Goal: Find specific page/section: Find specific page/section

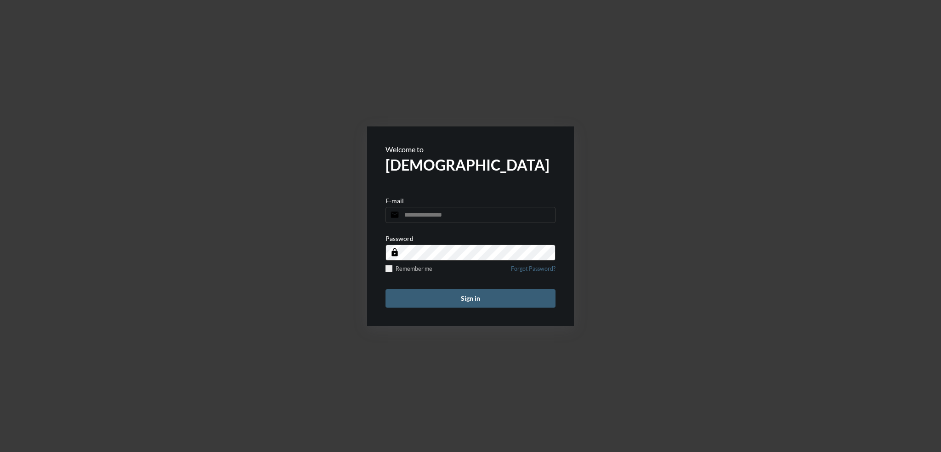
click at [438, 216] on input "email" at bounding box center [470, 215] width 170 height 16
type input "**********"
click at [462, 296] on button "Sign in" at bounding box center [470, 298] width 170 height 18
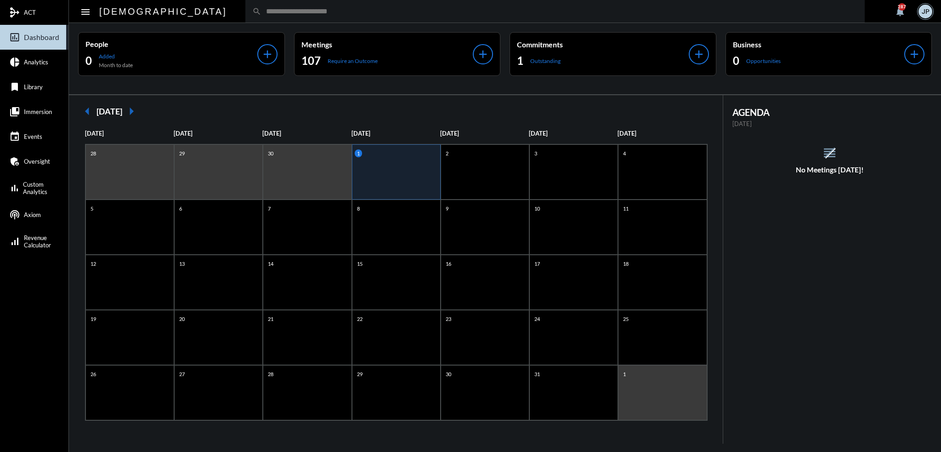
click at [454, 11] on input "text" at bounding box center [559, 11] width 596 height 8
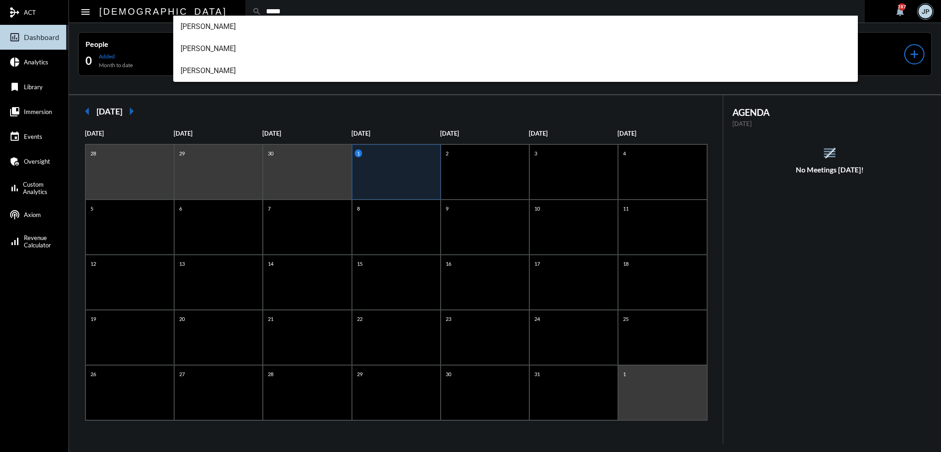
type input "*****"
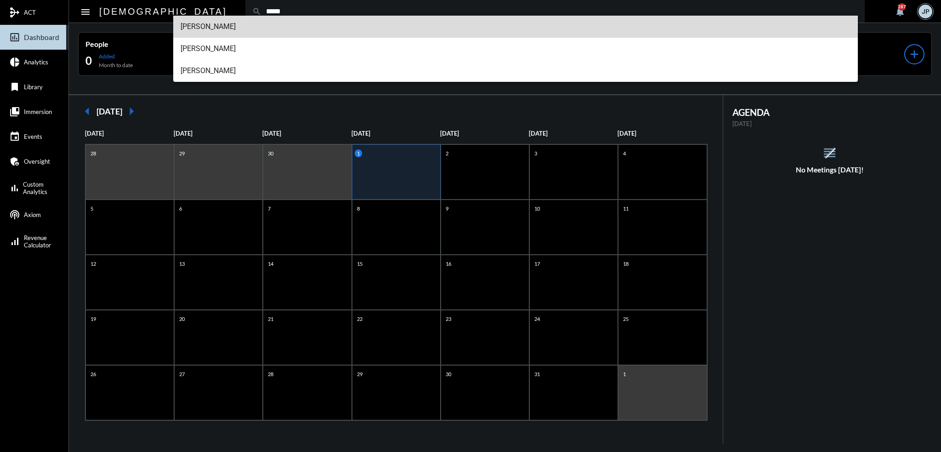
click at [194, 29] on span "Joe Llano" at bounding box center [516, 27] width 670 height 22
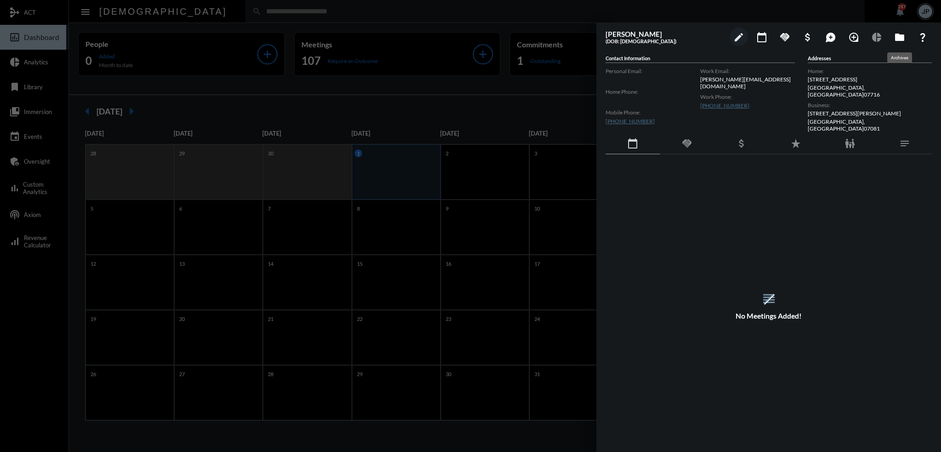
click at [902, 35] on mat-icon "folder" at bounding box center [899, 37] width 11 height 11
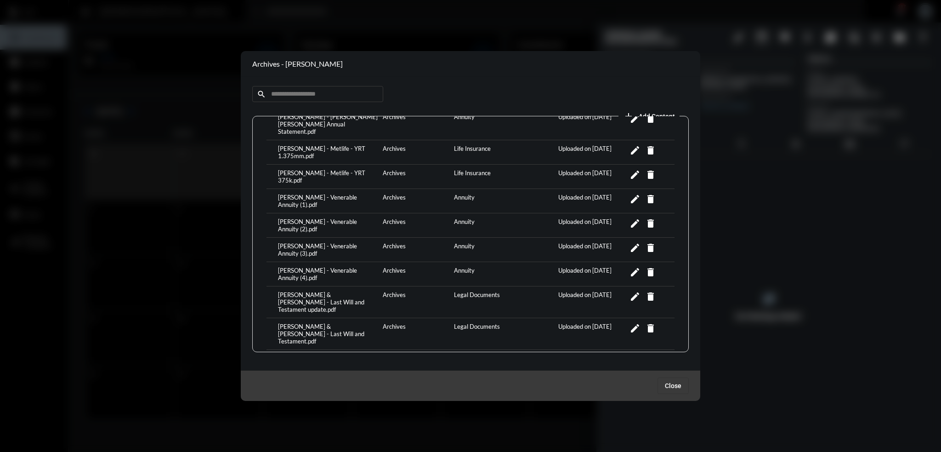
scroll to position [286, 0]
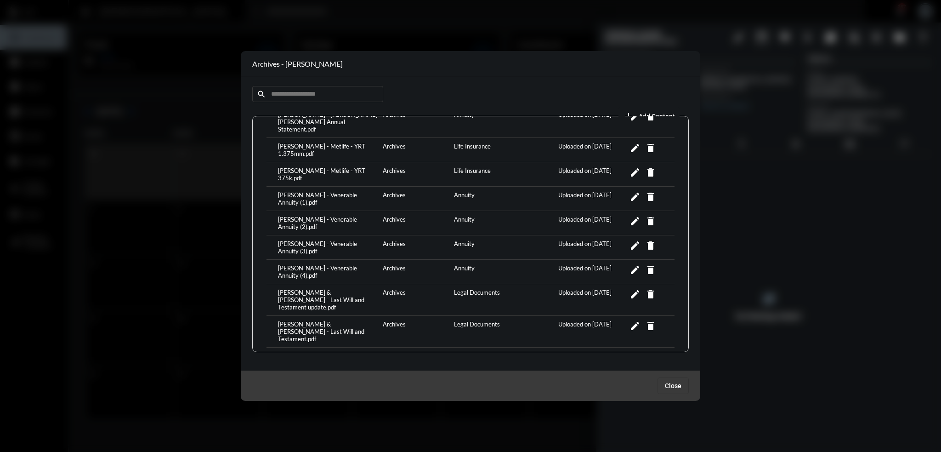
click at [292, 288] on div "Jose & Lizeth - Last Will and Testament update.pdf" at bounding box center [328, 299] width 105 height 22
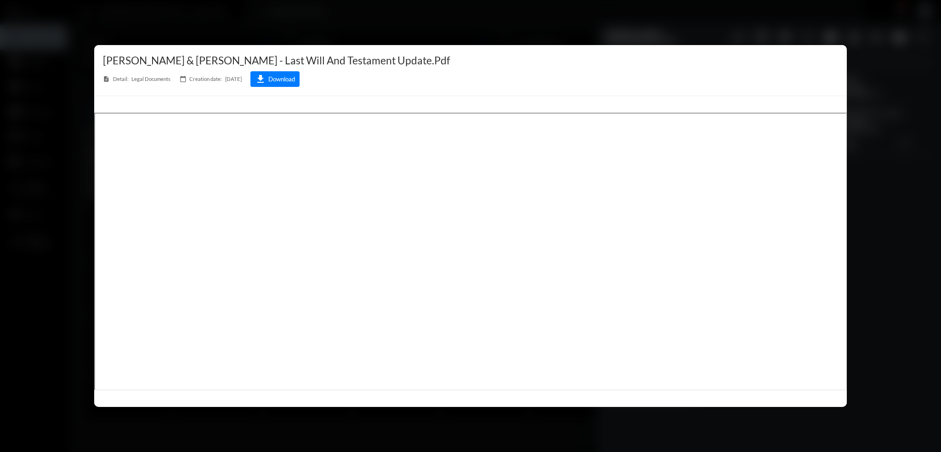
click at [470, 18] on div at bounding box center [470, 226] width 941 height 452
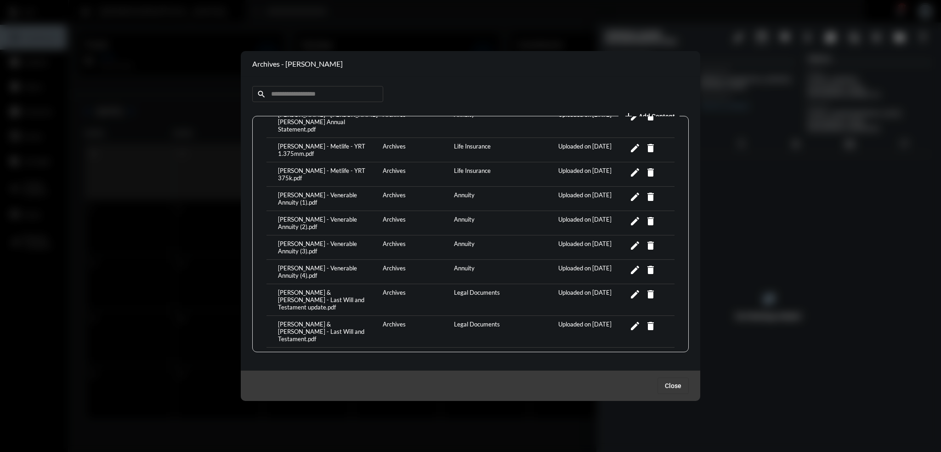
click at [300, 320] on div "Jose & Lizeth - Last Will and Testament.pdf" at bounding box center [328, 331] width 105 height 22
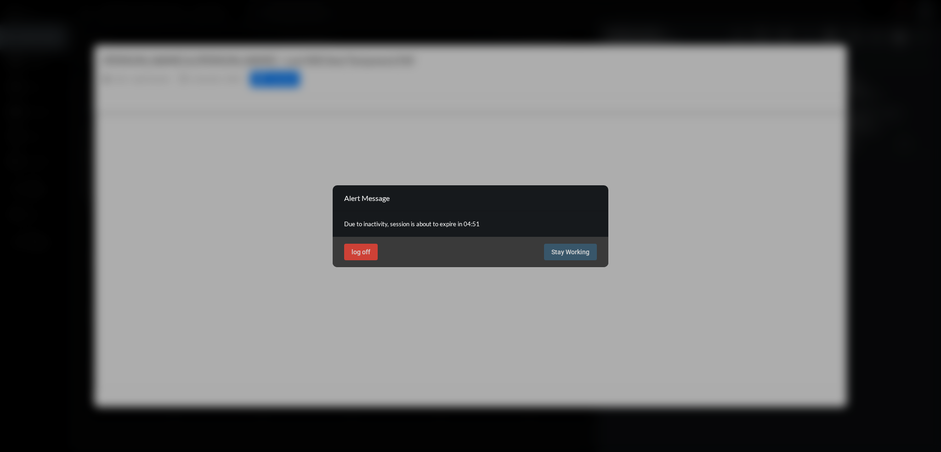
click at [564, 258] on button "Stay Working" at bounding box center [570, 251] width 53 height 17
click at [555, 249] on span "Stay Working" at bounding box center [570, 251] width 38 height 7
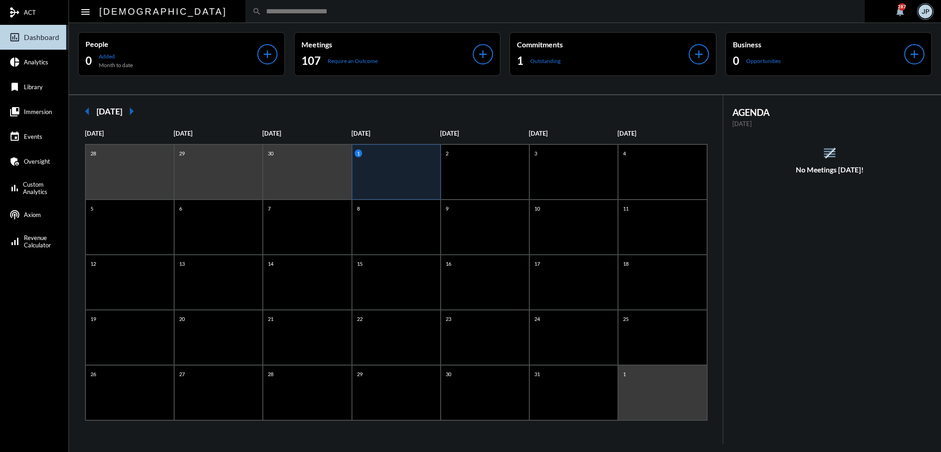
click at [306, 12] on input "text" at bounding box center [559, 11] width 596 height 8
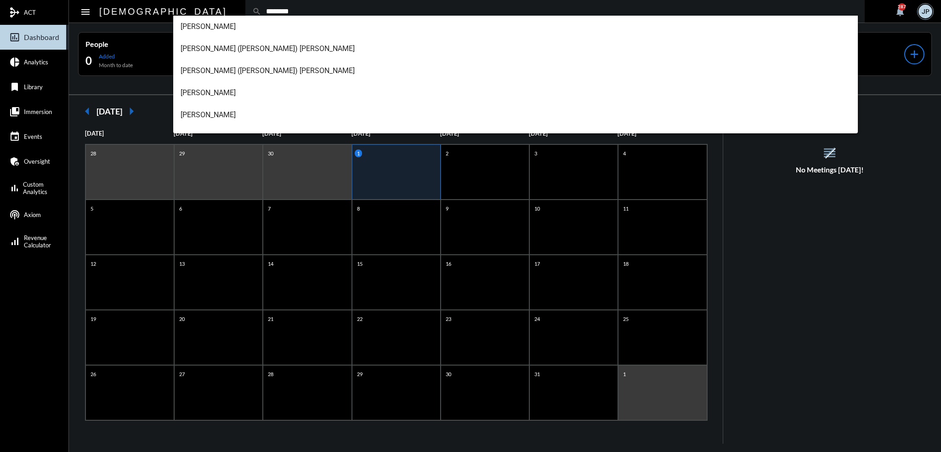
type input "********"
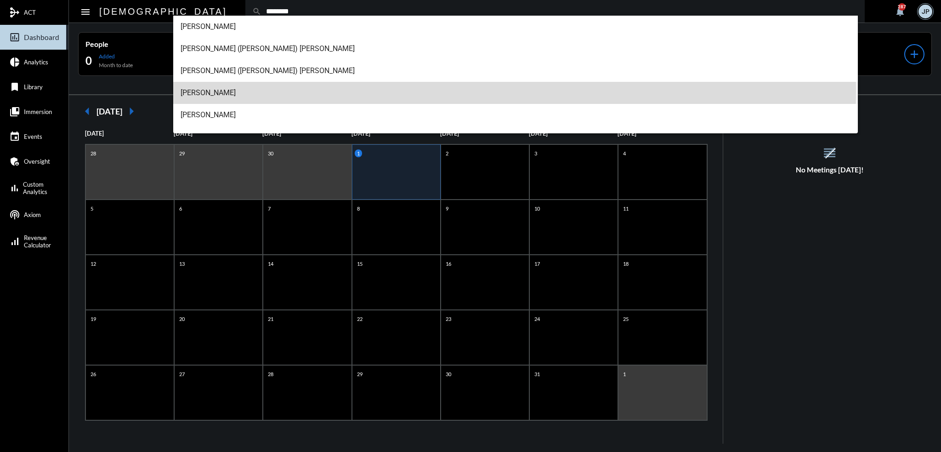
click at [201, 90] on span "Lee Ferrucci" at bounding box center [516, 93] width 670 height 22
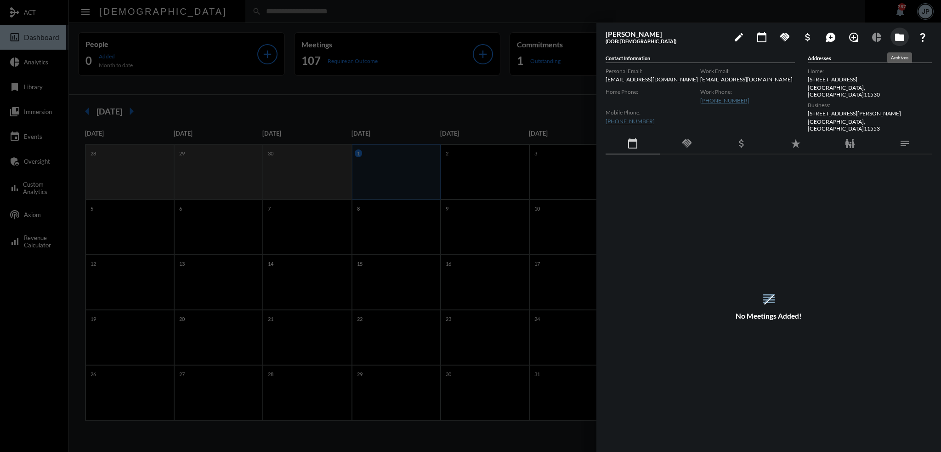
click at [903, 38] on mat-icon "folder" at bounding box center [899, 37] width 11 height 11
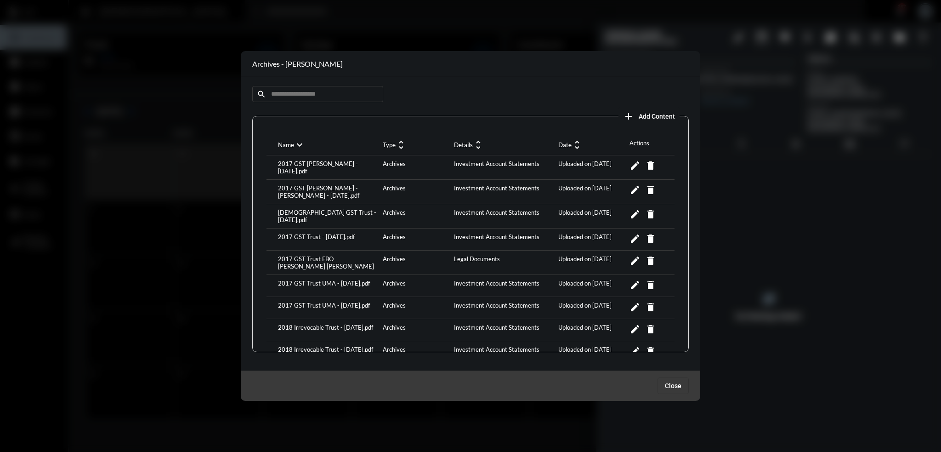
click at [311, 323] on div "2018 Irrevocable Trust - June 2025.pdf" at bounding box center [328, 329] width 105 height 12
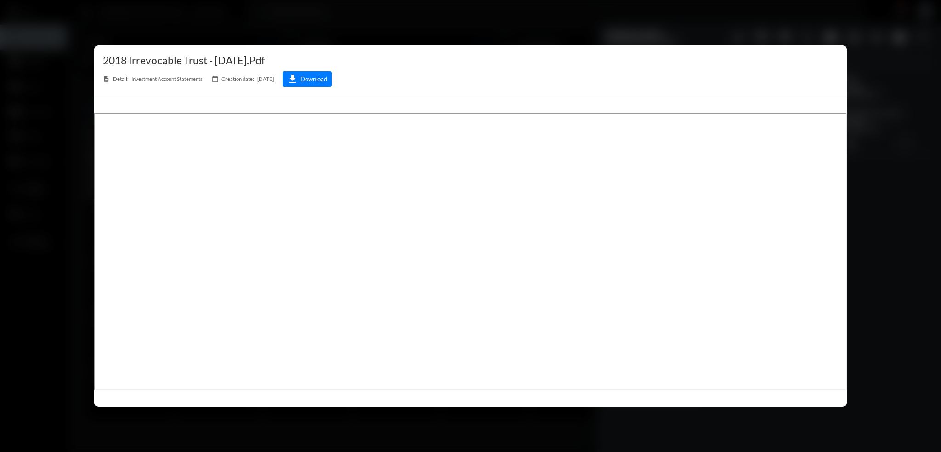
click at [573, 12] on div at bounding box center [470, 226] width 941 height 452
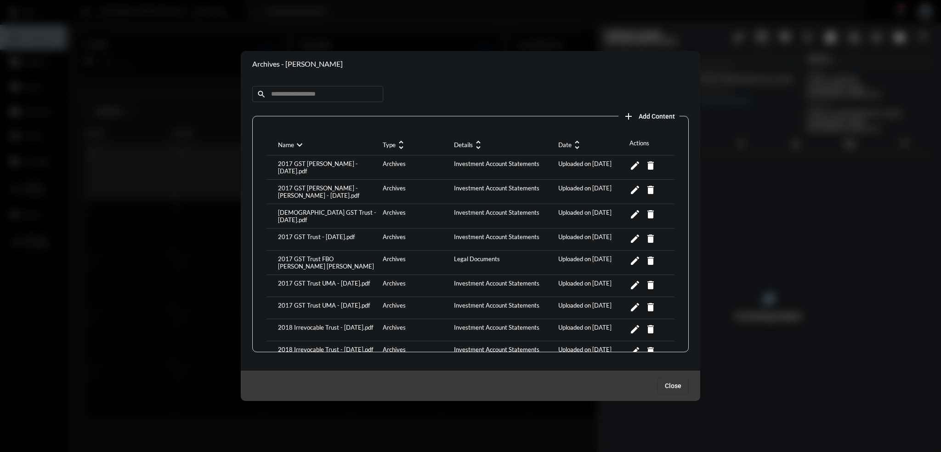
click at [300, 210] on div "2017 GST Trust - June 2025.pdf" at bounding box center [328, 216] width 105 height 15
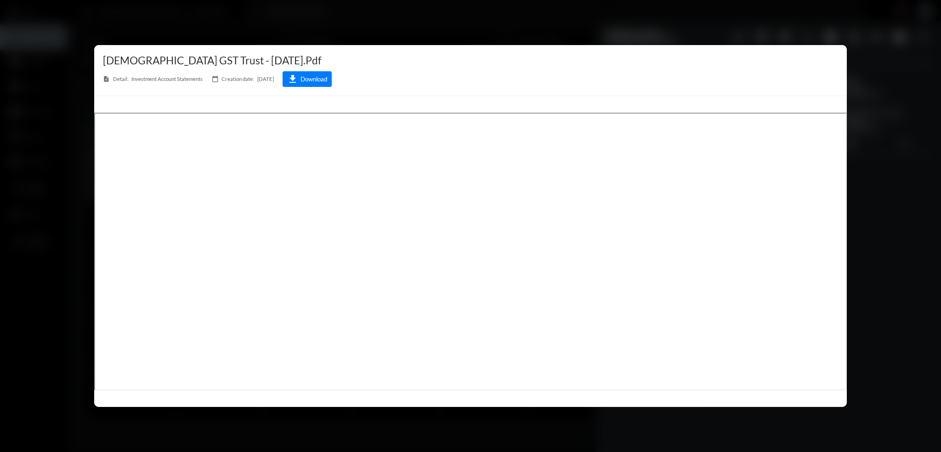
click at [384, 13] on div at bounding box center [470, 226] width 941 height 452
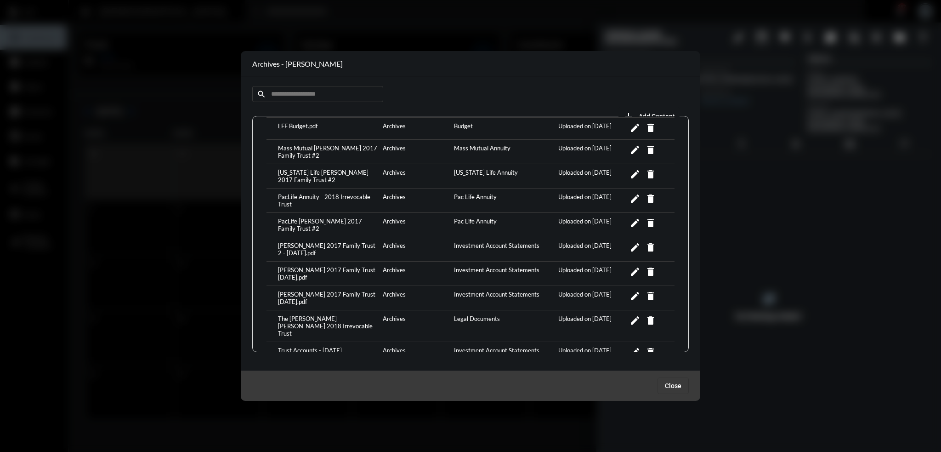
scroll to position [459, 0]
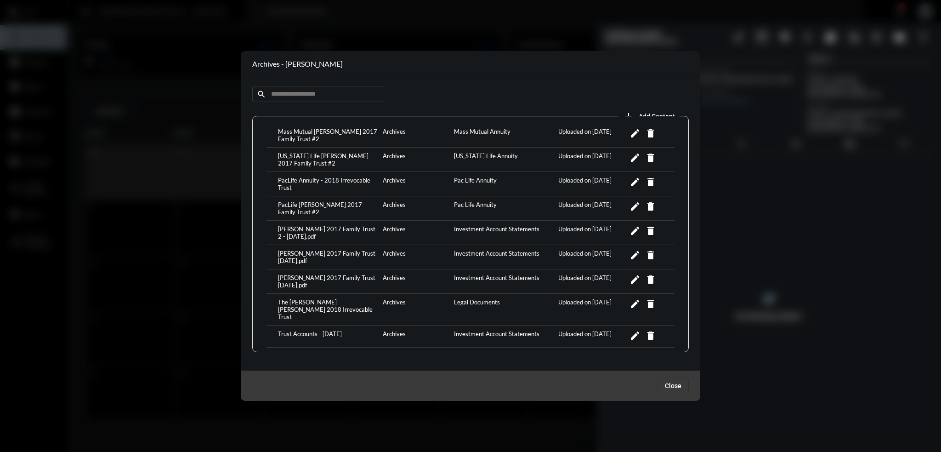
click at [299, 249] on div "Richard F. Ferrucci 2017 Family Trust 2 - June 2025.pdf" at bounding box center [328, 256] width 105 height 15
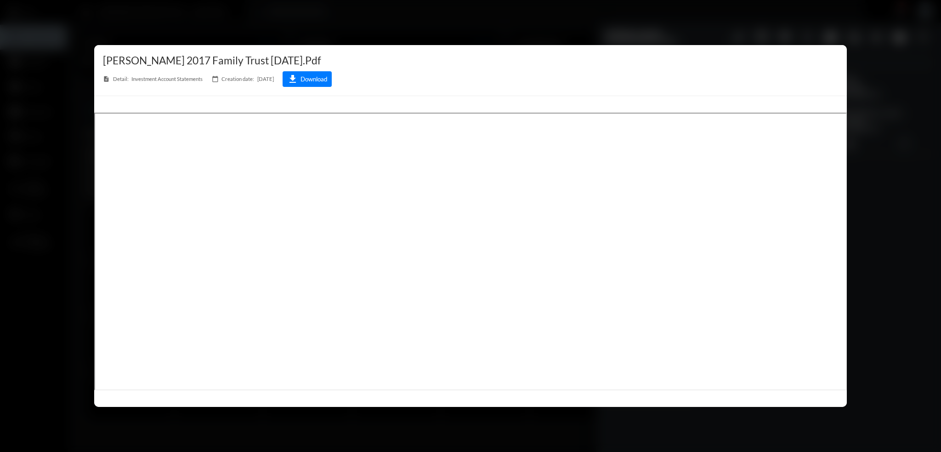
click at [430, 13] on div at bounding box center [470, 226] width 941 height 452
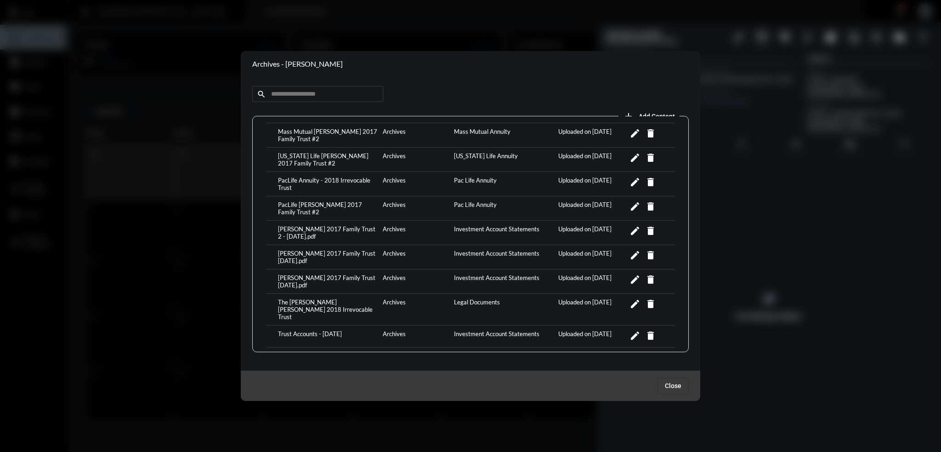
click at [272, 36] on div at bounding box center [470, 226] width 941 height 452
click at [275, 23] on div at bounding box center [470, 226] width 941 height 452
click at [671, 386] on span "Close" at bounding box center [673, 385] width 17 height 7
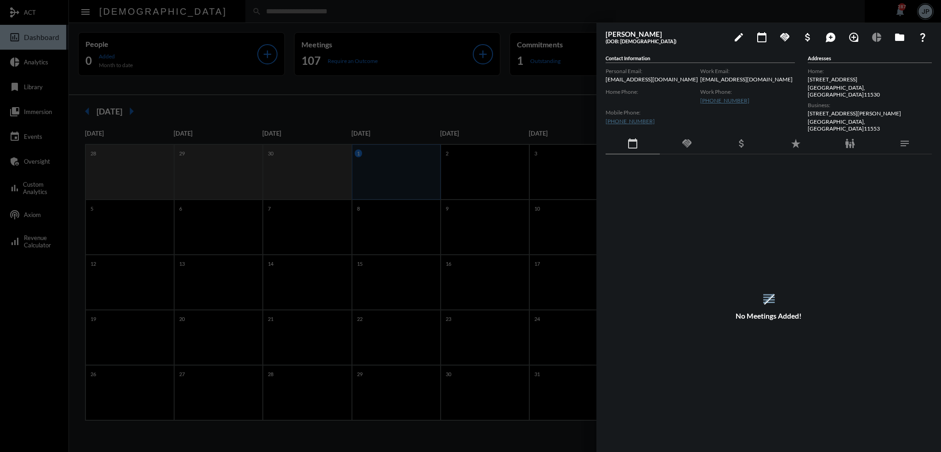
click at [261, 14] on div at bounding box center [470, 226] width 941 height 452
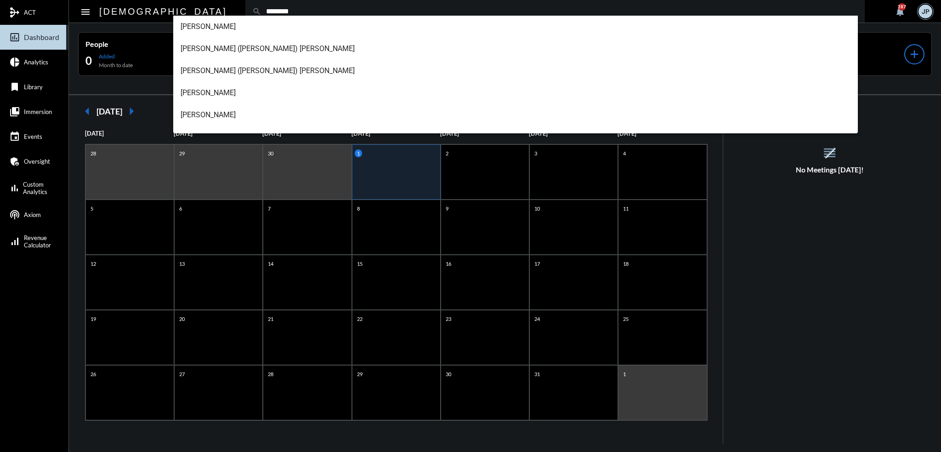
type input "********"
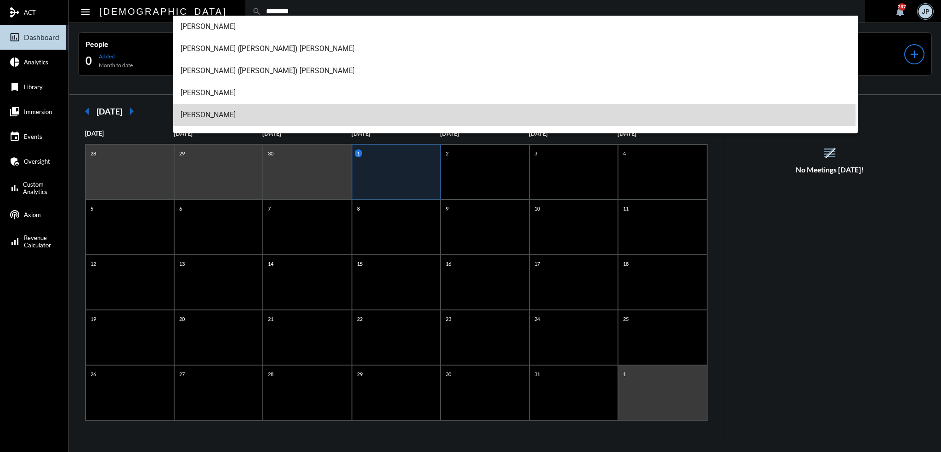
click at [209, 116] on span "Michael Ferrucci" at bounding box center [516, 115] width 670 height 22
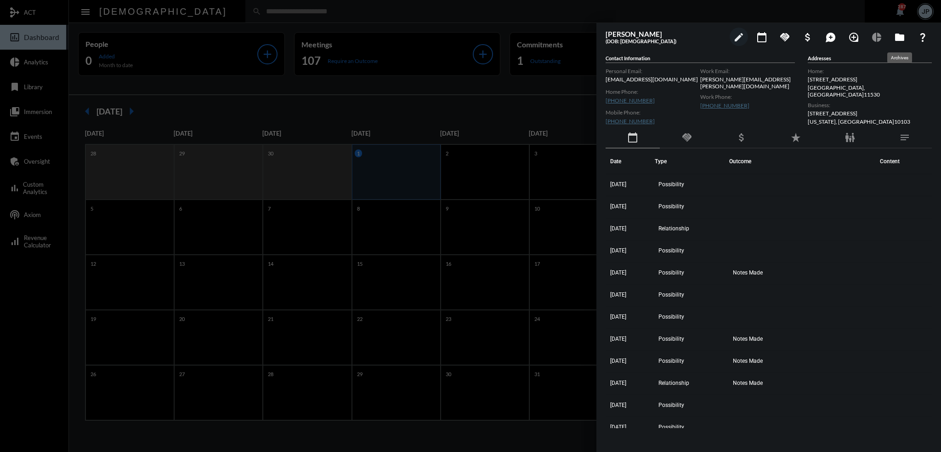
click at [895, 38] on mat-icon "folder" at bounding box center [899, 37] width 11 height 11
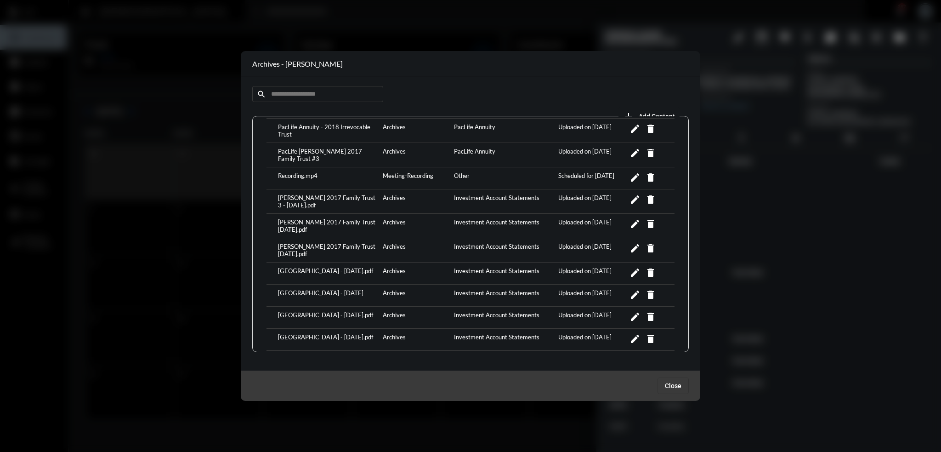
scroll to position [643, 0]
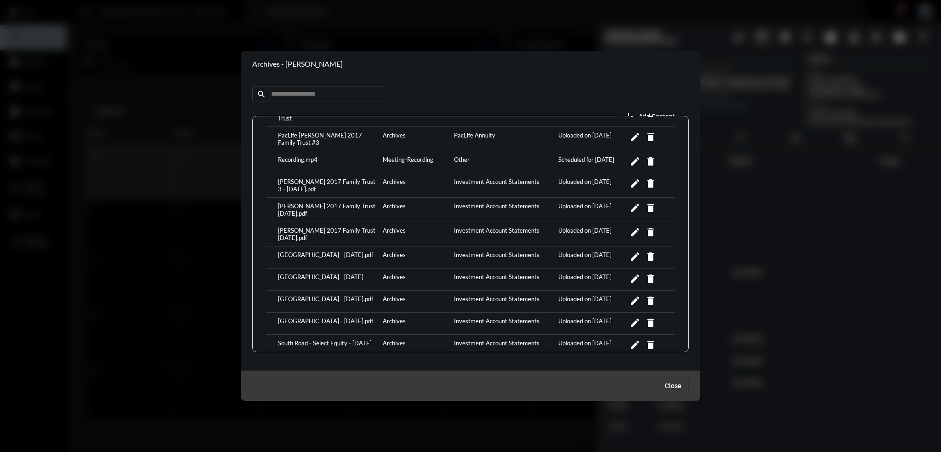
click at [316, 295] on div "South Road - June 2025.pdf" at bounding box center [328, 301] width 105 height 12
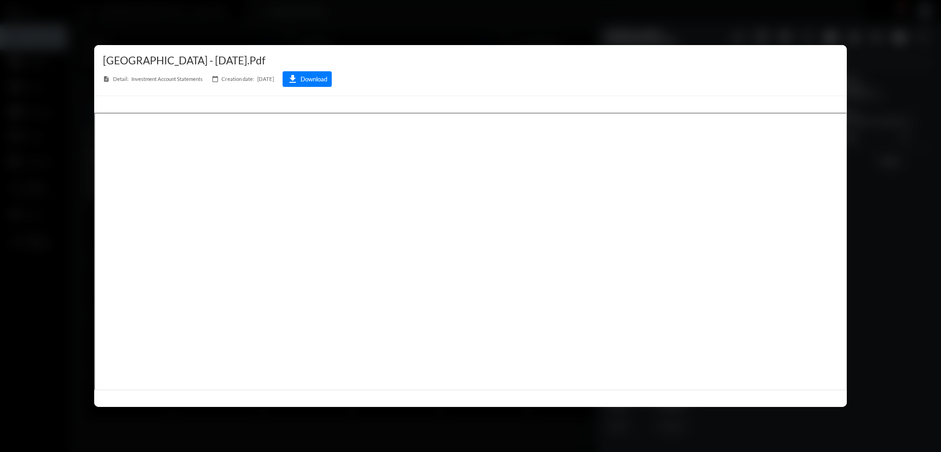
click at [451, 23] on div at bounding box center [470, 226] width 941 height 452
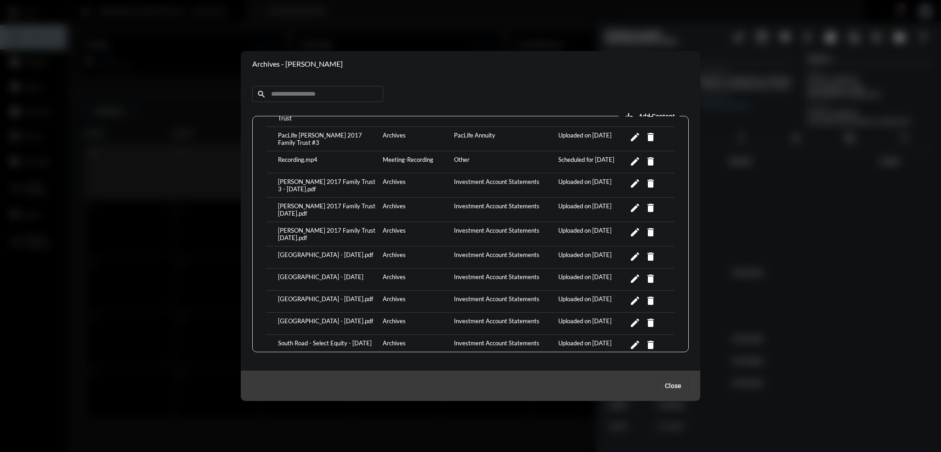
click at [451, 23] on div at bounding box center [470, 226] width 941 height 452
click at [668, 389] on button "Close" at bounding box center [672, 385] width 31 height 17
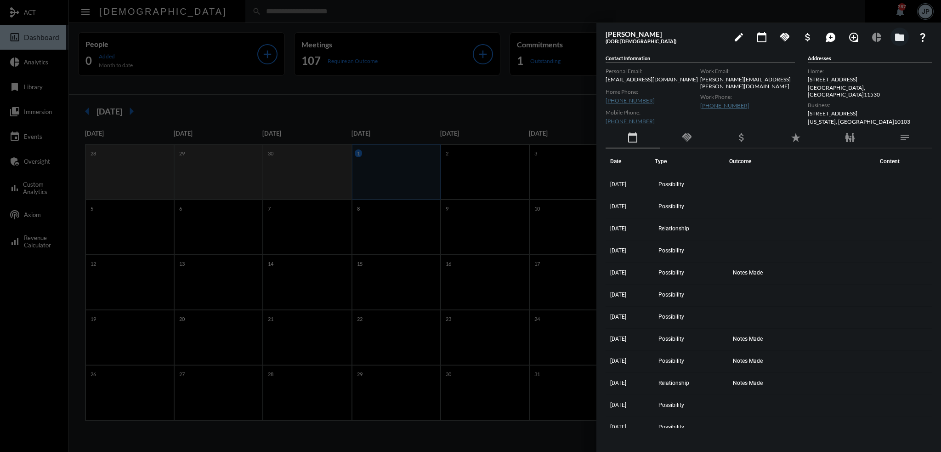
click at [492, 14] on div at bounding box center [470, 226] width 941 height 452
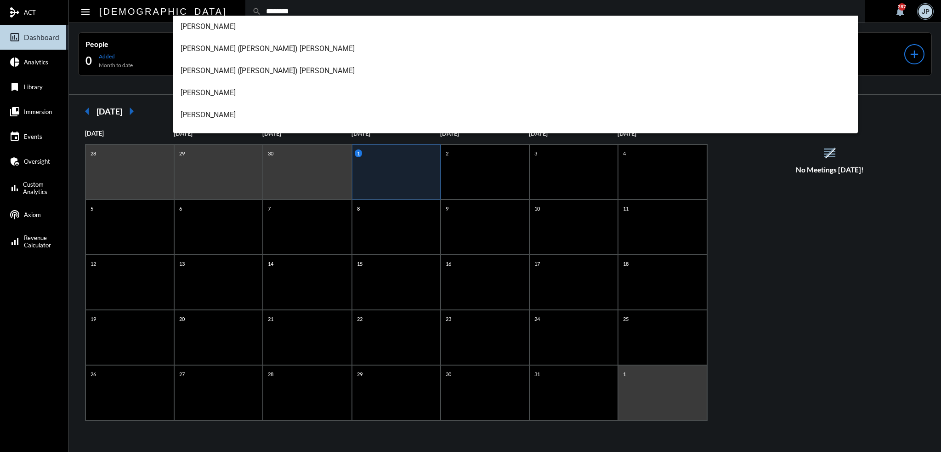
type input "********"
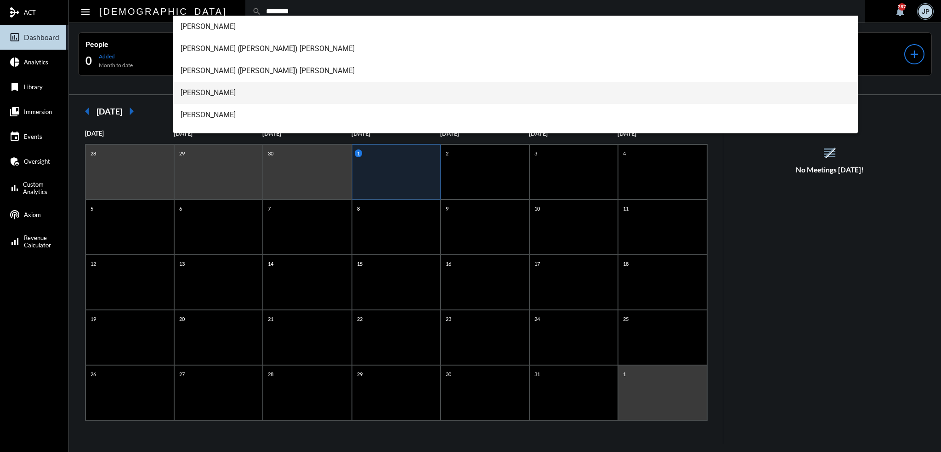
click at [209, 97] on span "Lee Ferrucci" at bounding box center [516, 93] width 670 height 22
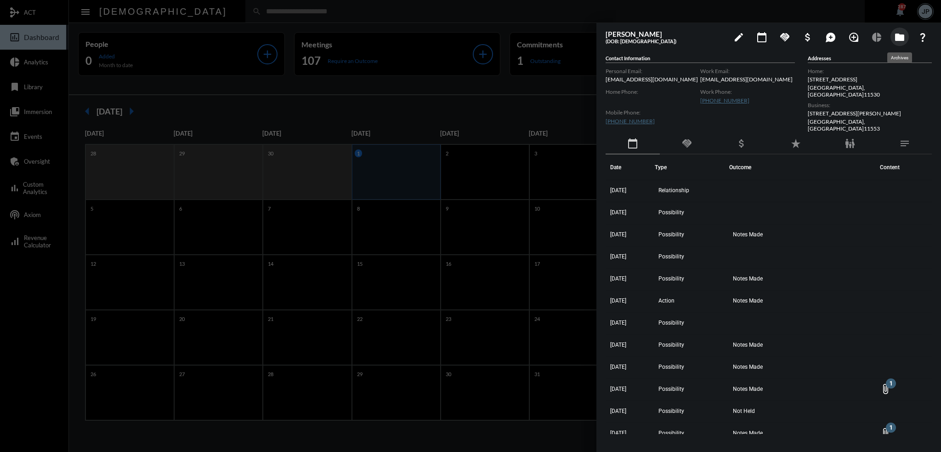
click at [899, 39] on mat-icon "folder" at bounding box center [899, 37] width 11 height 11
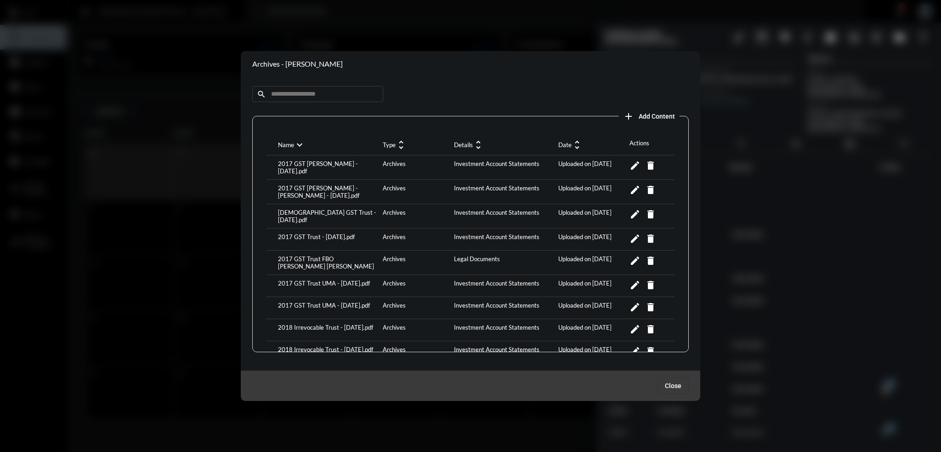
scroll to position [46, 0]
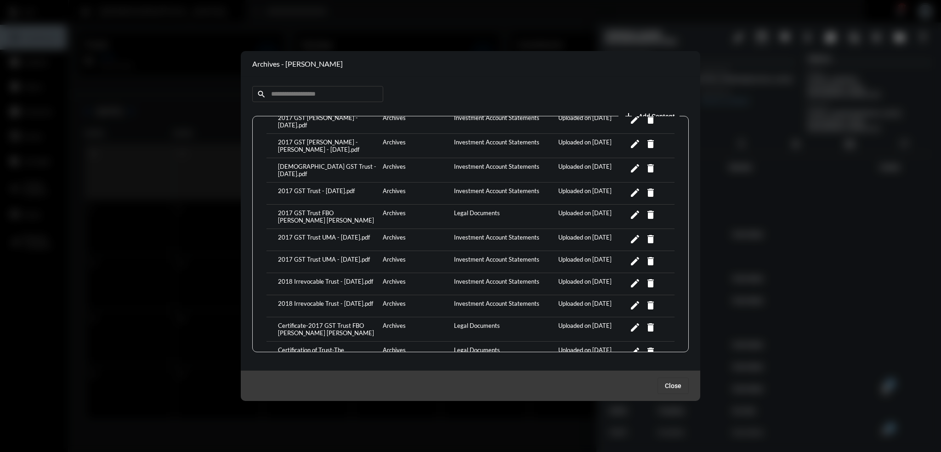
click at [309, 281] on div "2018 Irrevocable Trust - June 2025.pdf" at bounding box center [328, 283] width 105 height 12
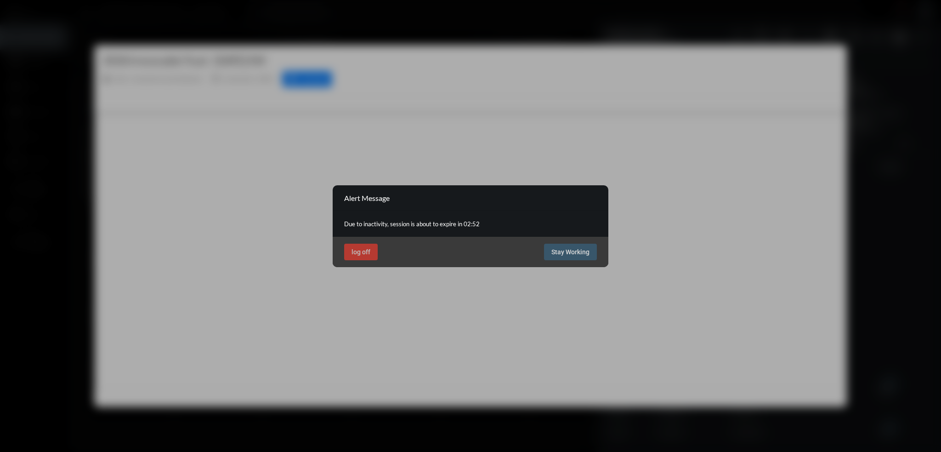
click at [561, 251] on span "Stay Working" at bounding box center [570, 251] width 38 height 7
click at [570, 251] on span "Stay Working" at bounding box center [570, 251] width 38 height 7
